Goal: Task Accomplishment & Management: Use online tool/utility

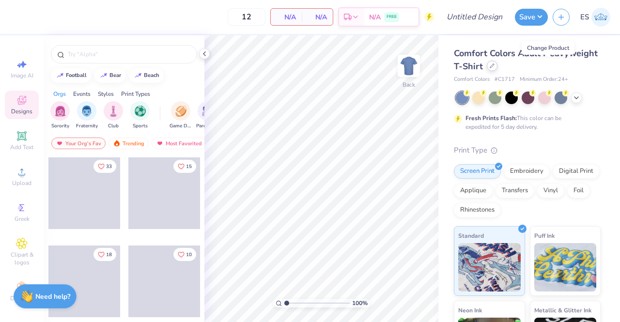
click at [498, 68] on div at bounding box center [492, 66] width 11 height 11
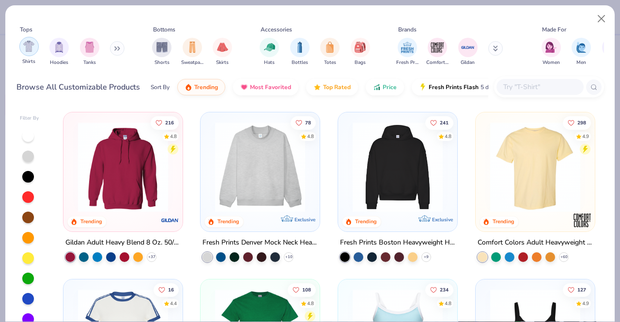
click at [23, 53] on div "filter for Shirts" at bounding box center [28, 46] width 19 height 19
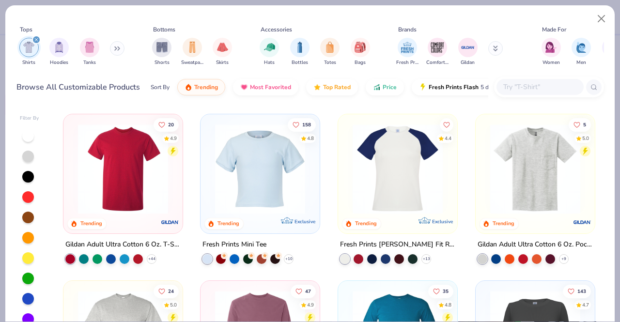
scroll to position [381, 0]
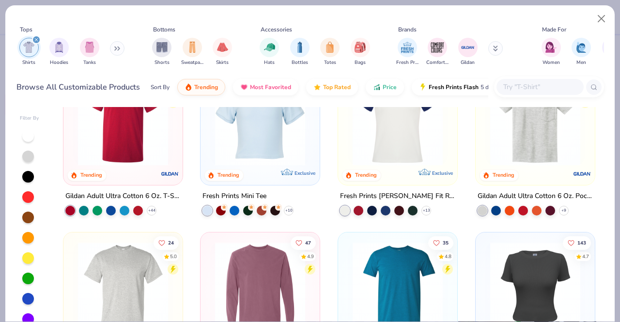
click at [523, 88] on input "text" at bounding box center [540, 86] width 75 height 11
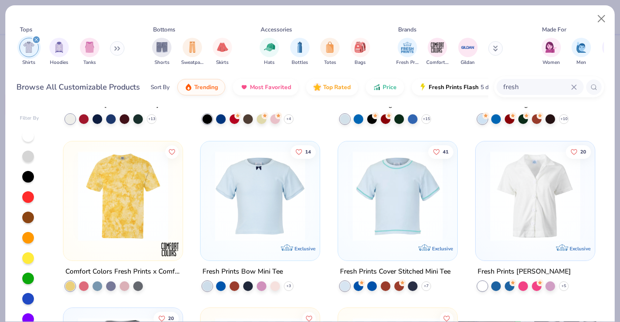
scroll to position [335, 0]
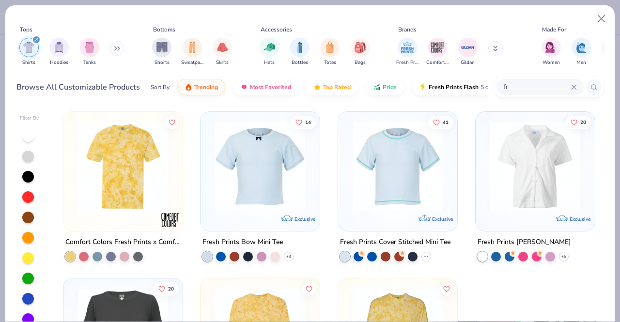
type input "f"
type input "c1717"
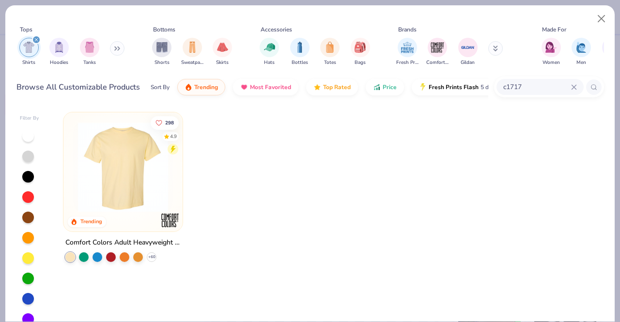
click at [115, 191] on img at bounding box center [123, 167] width 100 height 90
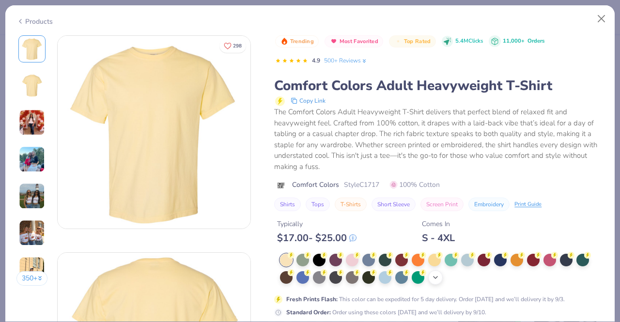
click at [433, 276] on icon at bounding box center [436, 278] width 8 height 8
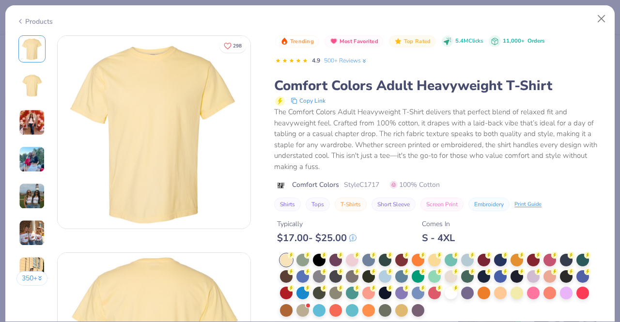
scroll to position [80, 0]
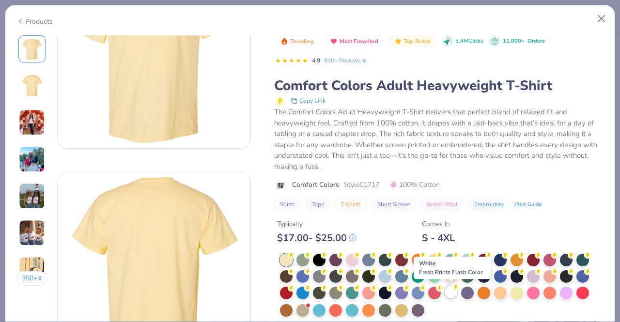
click at [451, 293] on div at bounding box center [451, 292] width 13 height 13
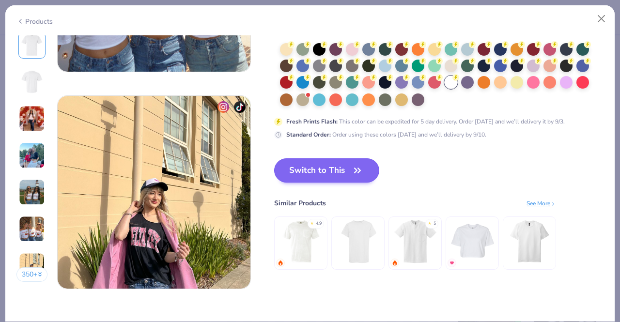
scroll to position [1242, 0]
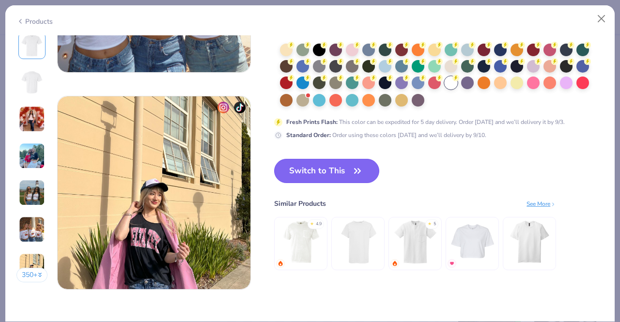
click at [309, 174] on button "Switch to This" at bounding box center [326, 171] width 105 height 24
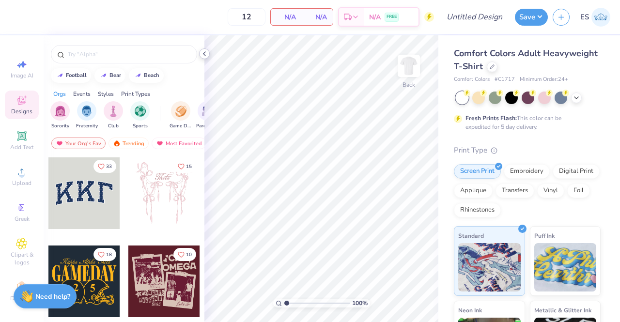
click at [205, 54] on icon at bounding box center [205, 54] width 8 height 8
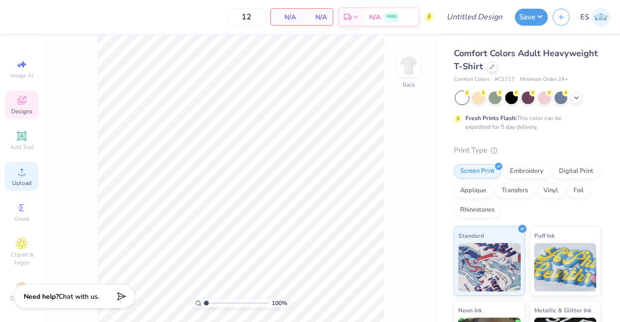
click at [16, 173] on icon at bounding box center [22, 172] width 12 height 12
click at [16, 178] on div "Upload" at bounding box center [22, 176] width 34 height 29
click at [18, 183] on span "Upload" at bounding box center [21, 183] width 19 height 8
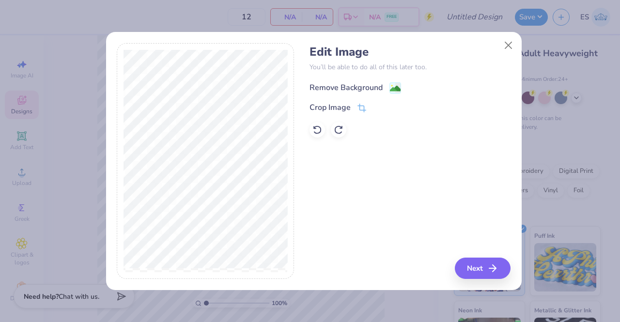
click at [383, 86] on div "Remove Background" at bounding box center [356, 88] width 92 height 12
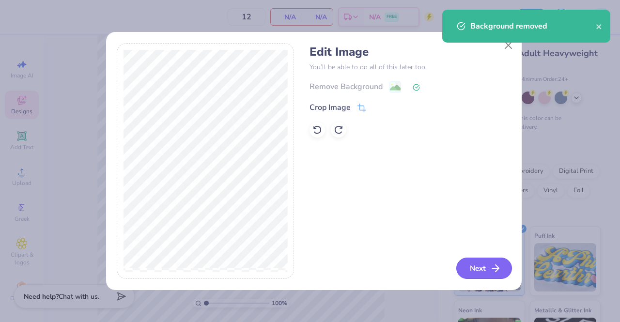
click at [495, 272] on icon "button" at bounding box center [496, 269] width 12 height 12
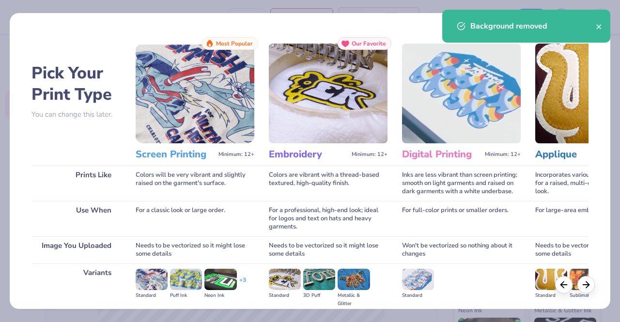
scroll to position [112, 0]
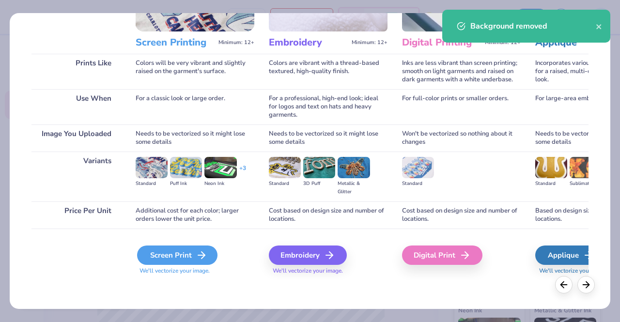
click at [178, 260] on div "Screen Print" at bounding box center [177, 255] width 80 height 19
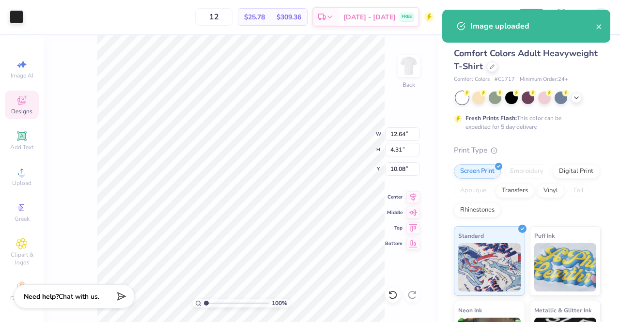
type input "12.64"
type input "4.31"
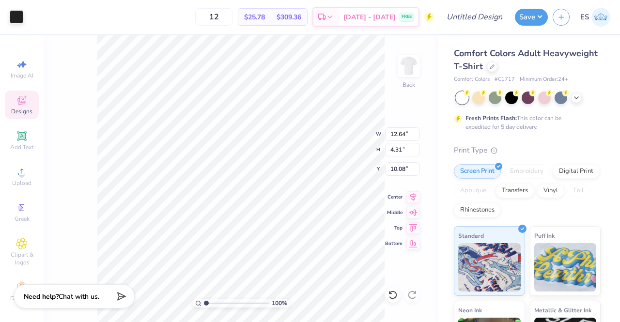
type input "3.00"
click at [5, 138] on div "Add Text" at bounding box center [22, 141] width 34 height 29
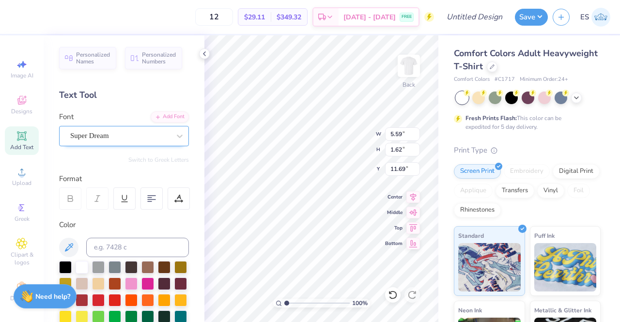
click at [148, 138] on div "Super Dream" at bounding box center [120, 135] width 102 height 15
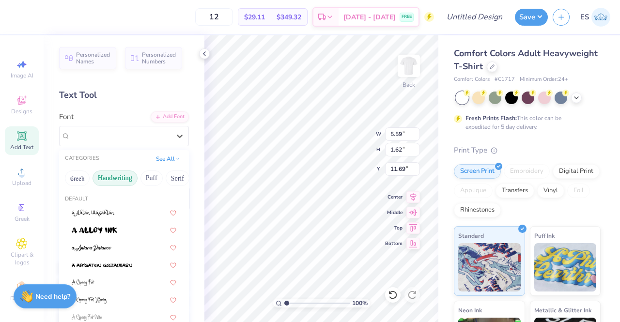
click at [121, 181] on button "Handwriting" at bounding box center [115, 179] width 45 height 16
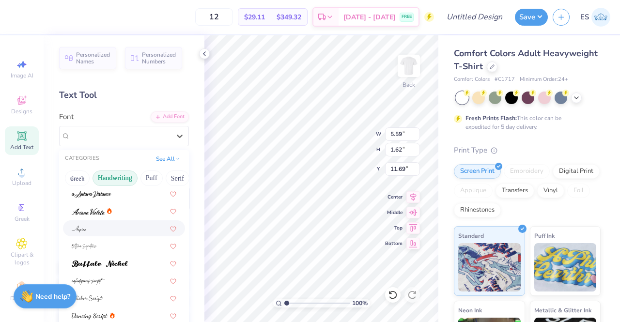
scroll to position [0, 0]
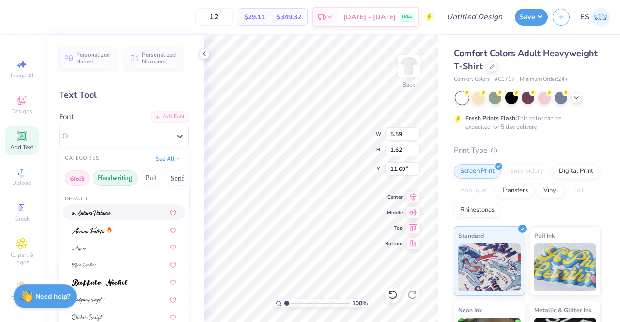
click at [72, 178] on button "Greek" at bounding box center [77, 179] width 25 height 16
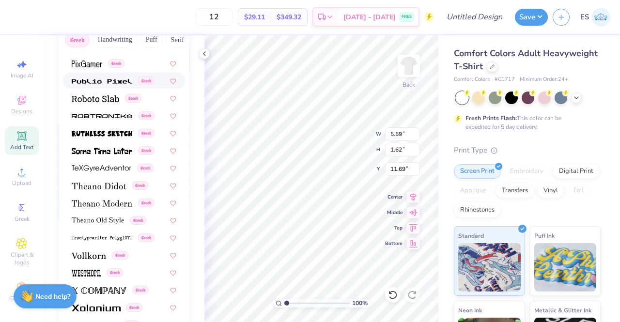
scroll to position [136, 0]
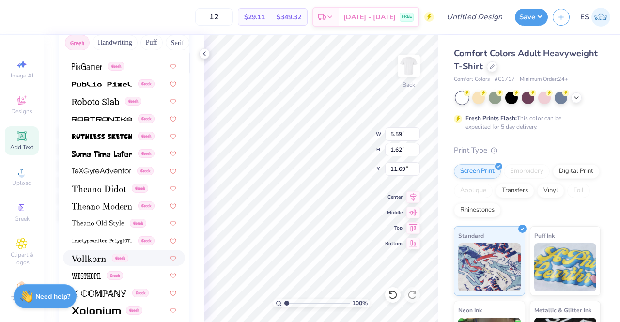
click at [95, 253] on span at bounding box center [89, 258] width 34 height 10
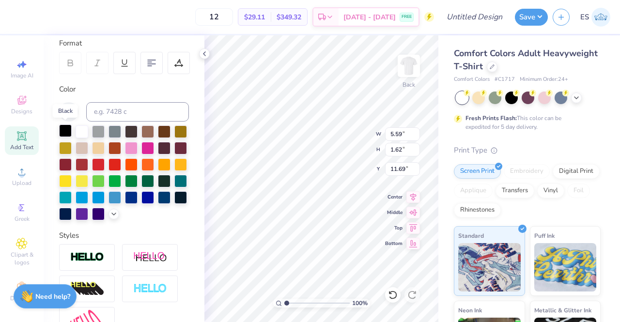
click at [63, 132] on div at bounding box center [65, 131] width 13 height 13
type textarea "T"
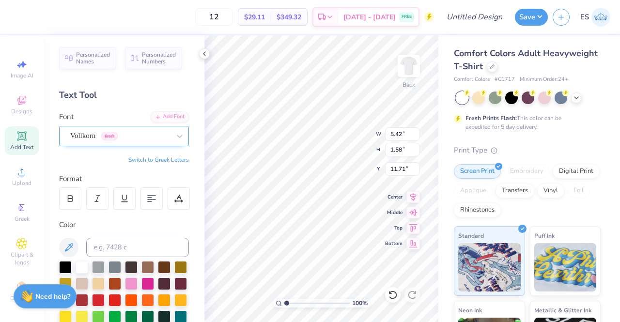
type input "5.42"
type input "1.58"
type input "11.71"
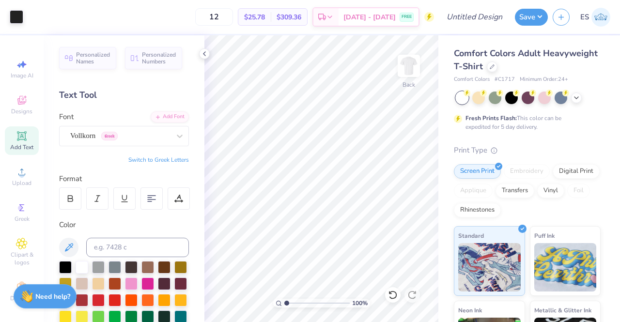
click at [24, 136] on div "Add Text" at bounding box center [22, 141] width 34 height 29
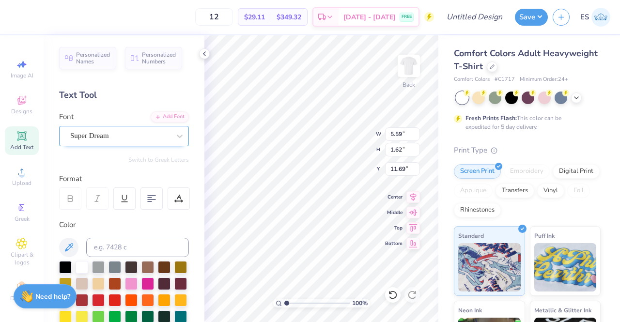
click at [115, 134] on div "Super Dream" at bounding box center [120, 135] width 102 height 15
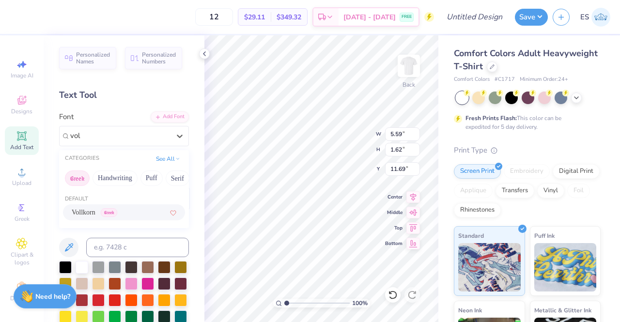
click at [133, 214] on div "Vollkorn Greek" at bounding box center [124, 212] width 105 height 10
type input "vol"
type input "5.42"
type input "1.58"
type input "11.71"
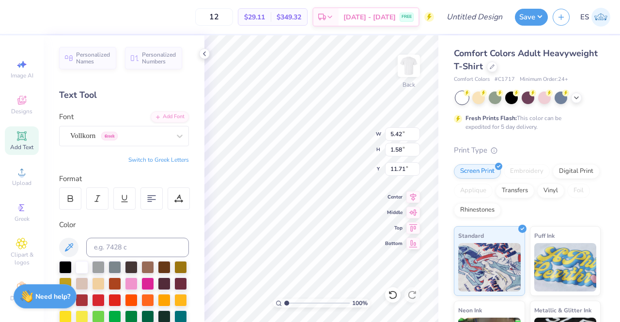
type textarea "T"
type textarea "DST Charity Bash"
click at [65, 270] on div at bounding box center [65, 266] width 13 height 13
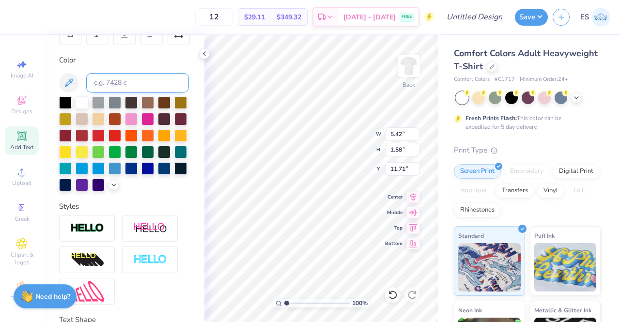
scroll to position [246, 0]
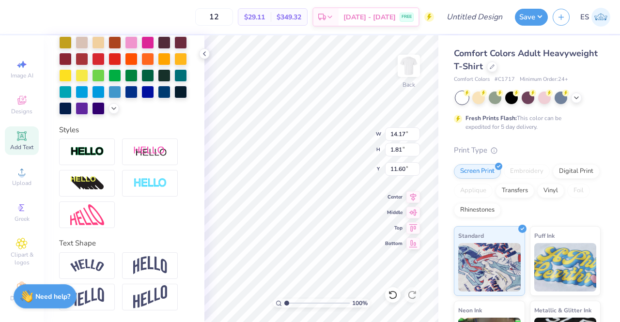
type input "8.65"
type input "1.10"
type input "8.00"
click at [354, 147] on div "100 % Back W 8.65 8.65 " H 1.10 1.10 " Y 8.00 8.00 " Center Middle Top Bottom" at bounding box center [322, 178] width 234 height 287
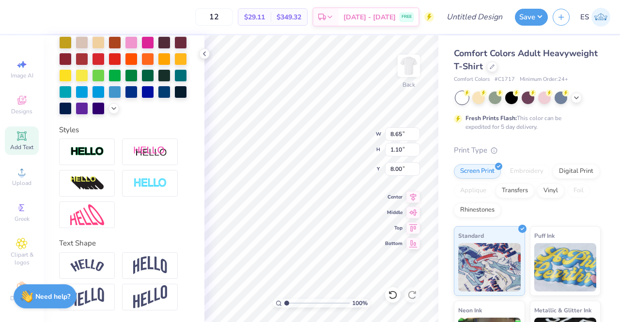
scroll to position [8, 1]
type textarea "D"
type textarea "Brothers"
type input "7.60"
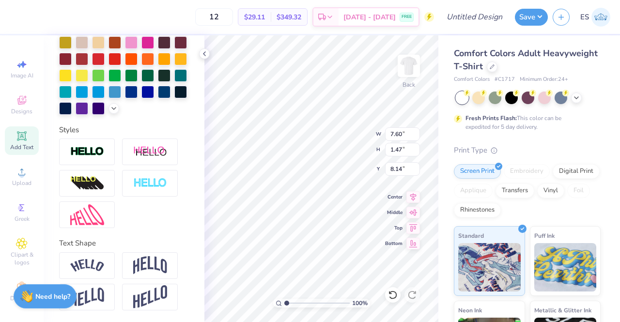
type input "1.47"
type input "8.07"
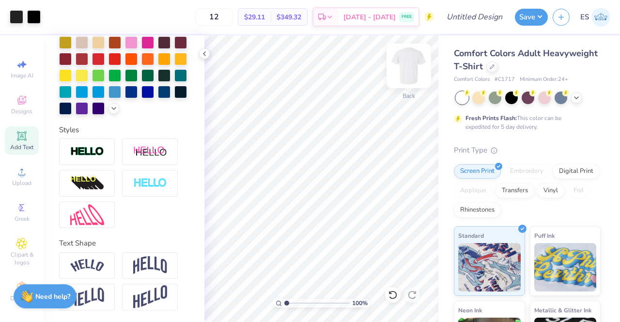
click at [404, 69] on img at bounding box center [409, 66] width 39 height 39
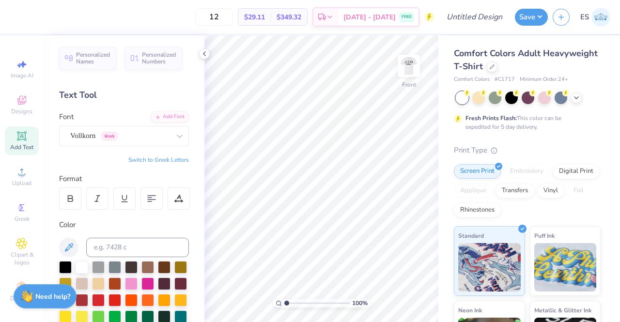
click at [20, 132] on icon at bounding box center [21, 135] width 9 height 9
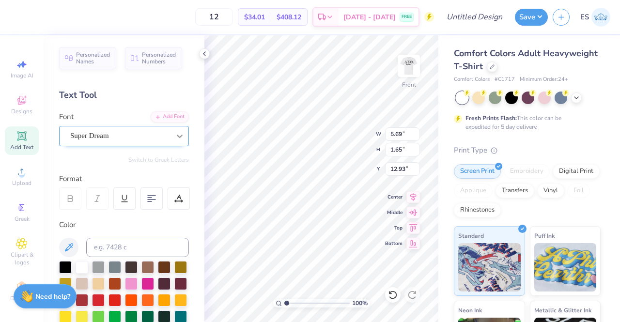
click at [175, 135] on icon at bounding box center [180, 136] width 10 height 10
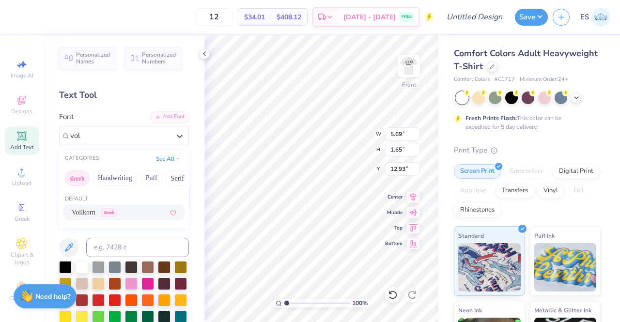
click at [143, 211] on div "Vollkorn Greek" at bounding box center [124, 212] width 105 height 10
type input "vol"
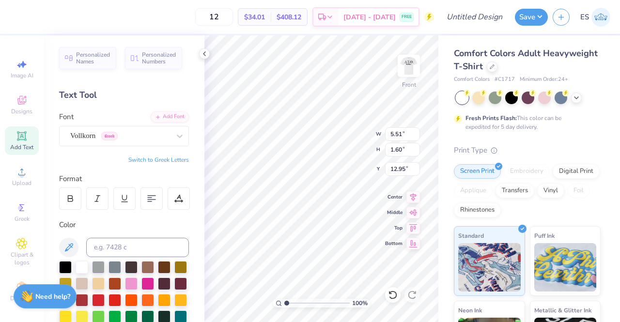
type input "5.51"
type input "1.60"
type input "12.95"
type textarea "T"
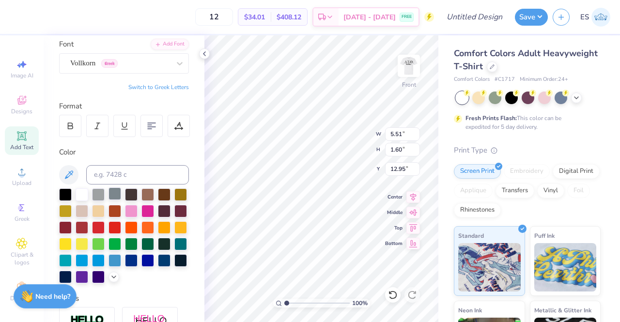
scroll to position [74, 0]
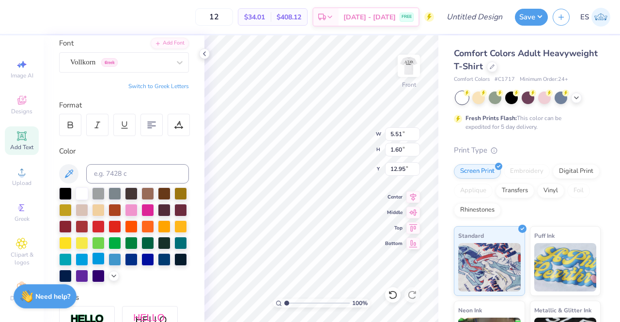
type textarea "DST Charity Bask"
click at [105, 261] on div at bounding box center [98, 259] width 13 height 13
type textarea "DST Charity Bash"
type input "3.00"
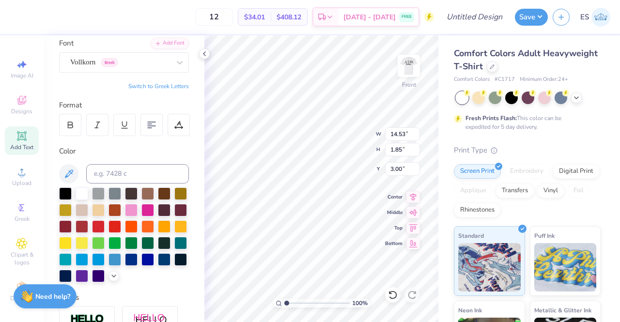
scroll to position [9, 2]
type textarea "DST Charity Bash [DATE] [US_STATE]"
click at [414, 210] on icon at bounding box center [414, 211] width 8 height 6
type input "5.99"
type input "10.75"
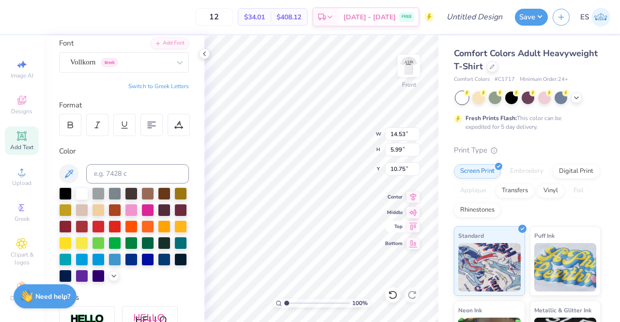
click at [414, 223] on icon at bounding box center [414, 227] width 14 height 12
type input "0.50"
click at [154, 126] on icon at bounding box center [151, 125] width 9 height 9
type input "3.00"
type input "4.01"
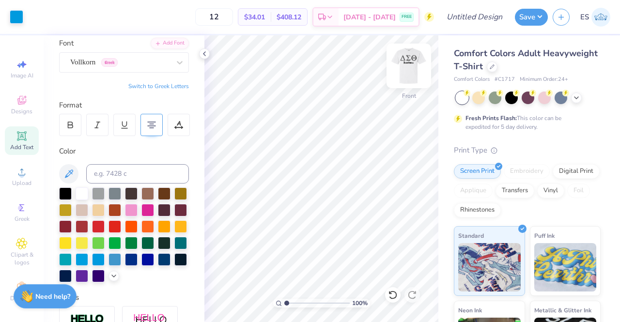
click at [408, 79] on img at bounding box center [409, 66] width 39 height 39
click at [206, 55] on icon at bounding box center [205, 54] width 8 height 8
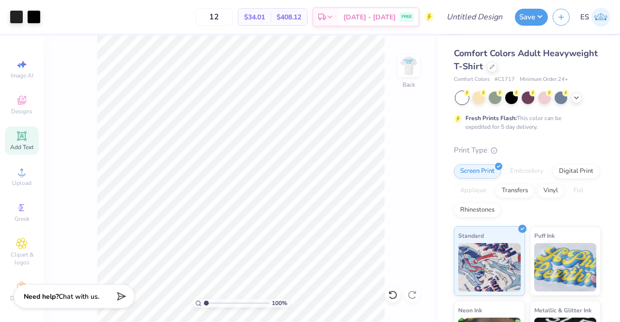
click at [417, 63] on img at bounding box center [408, 65] width 19 height 19
click at [601, 16] on img at bounding box center [601, 17] width 19 height 19
